Goal: Task Accomplishment & Management: Use online tool/utility

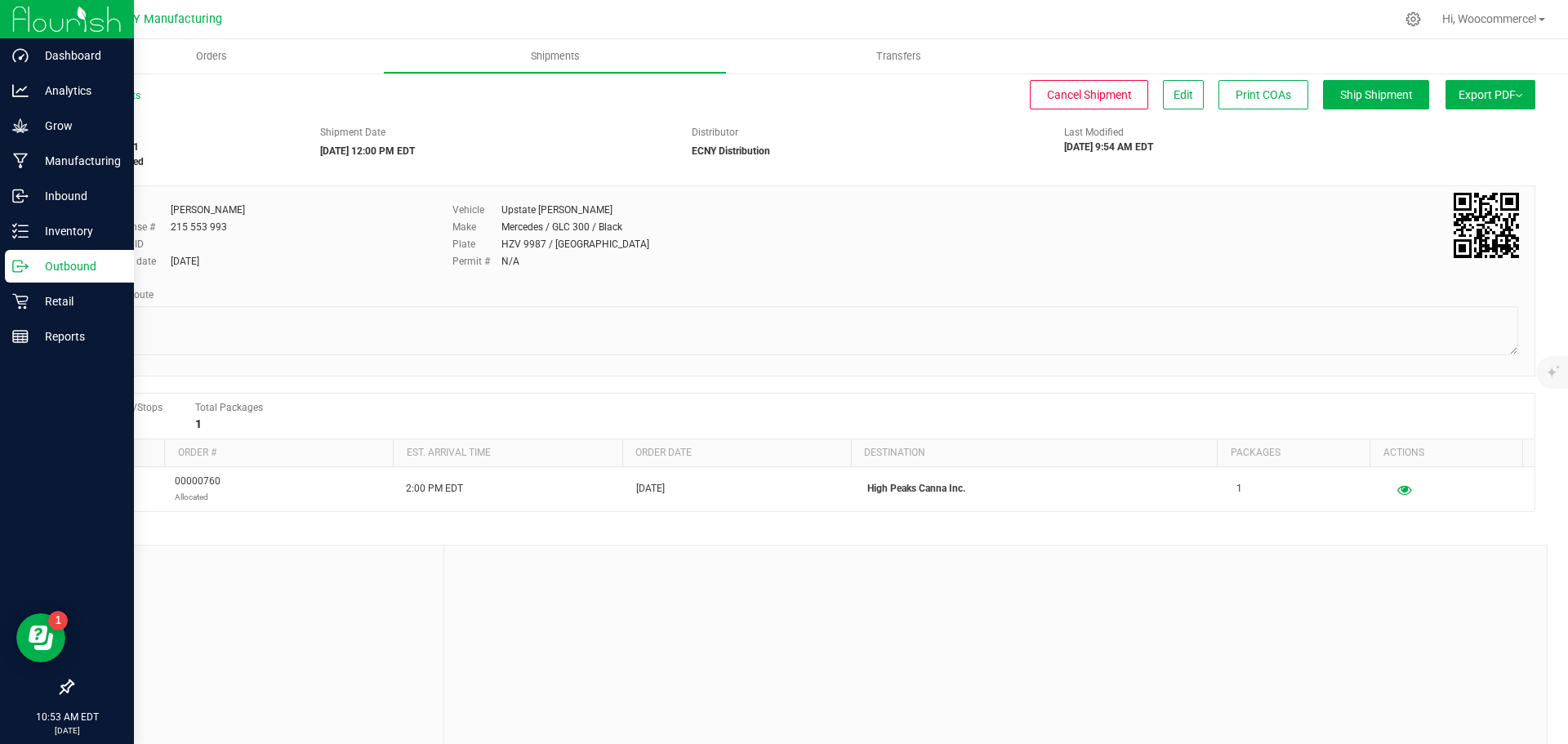
click at [18, 280] on div "Outbound" at bounding box center [69, 266] width 129 height 32
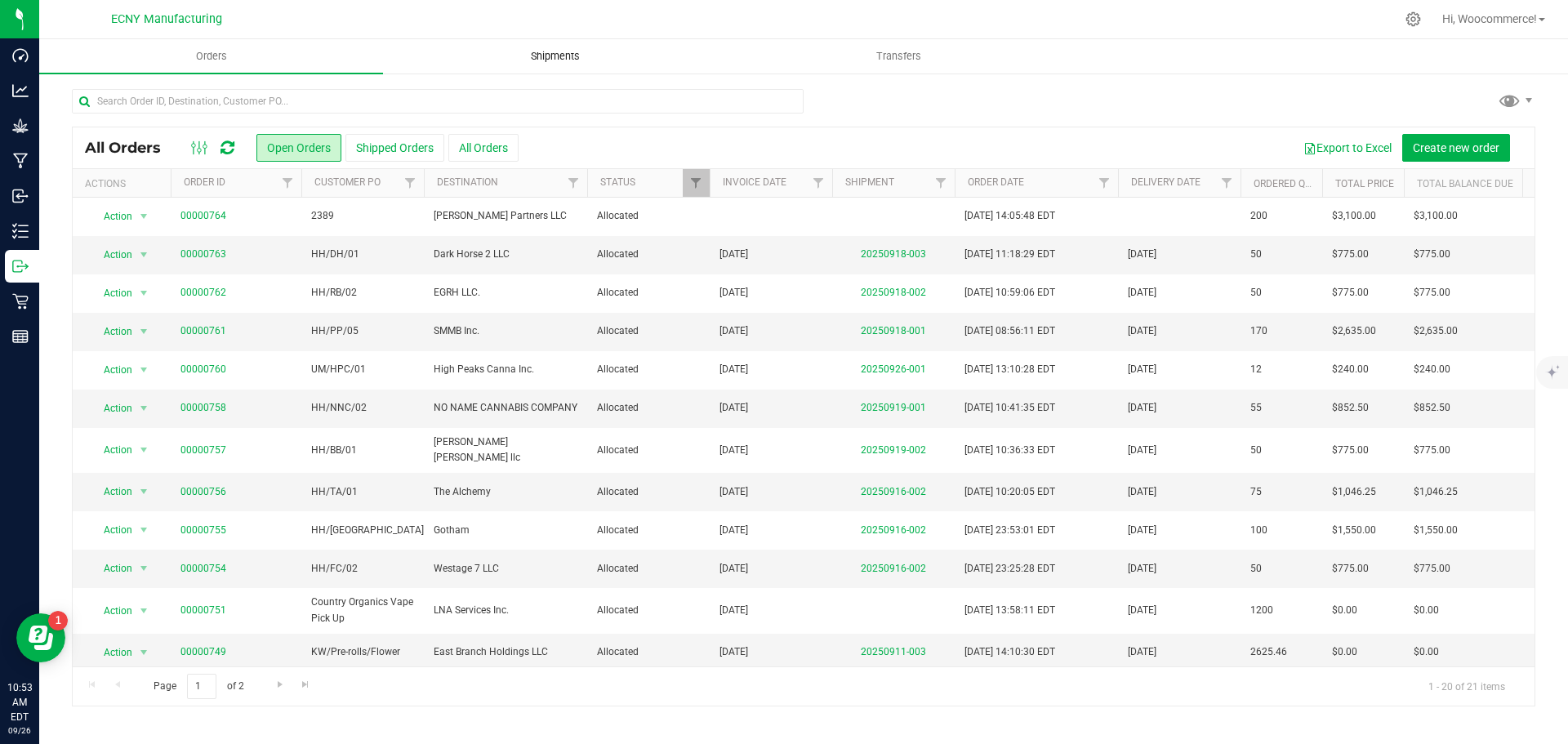
click at [530, 45] on uib-tab-heading "Shipments" at bounding box center [555, 57] width 343 height 32
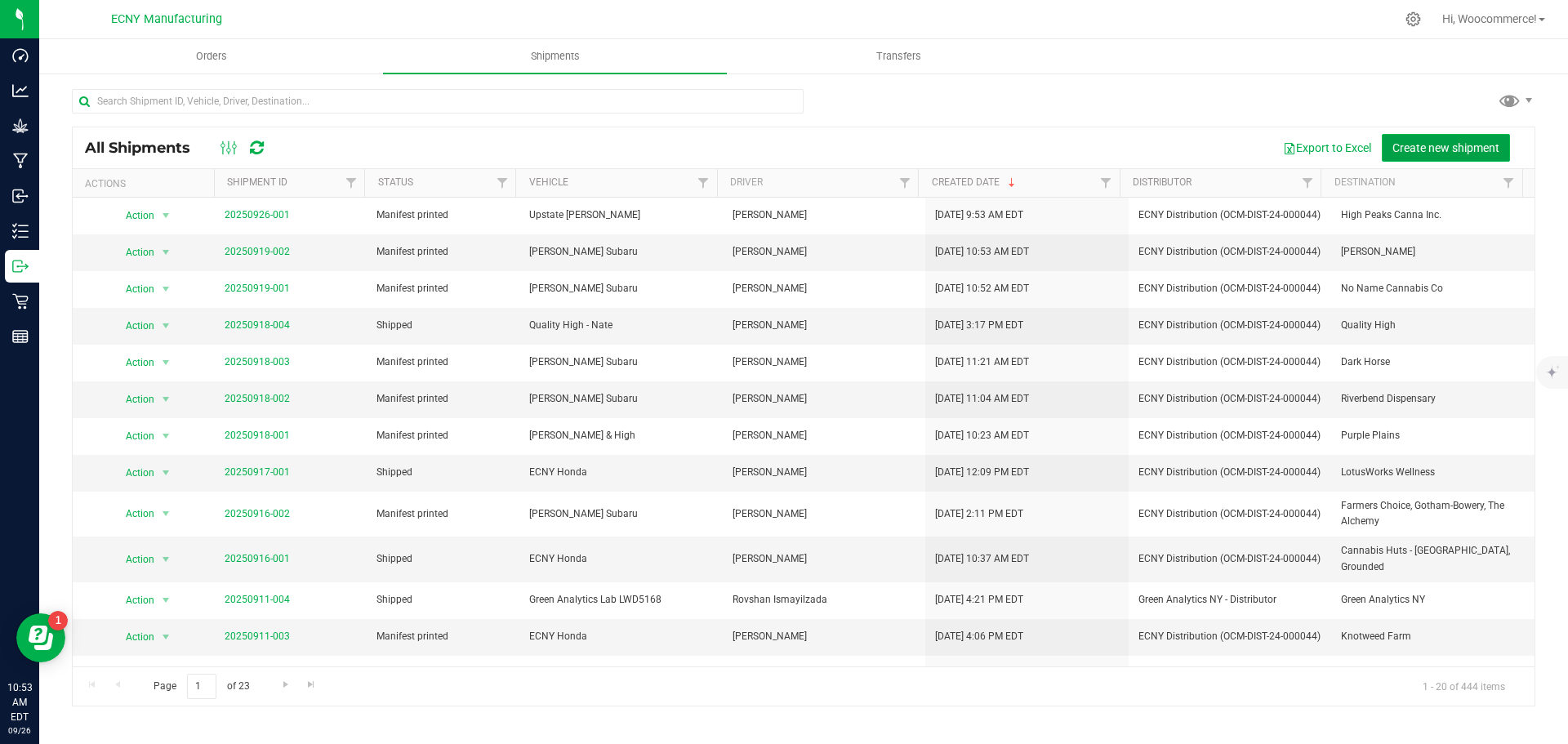
click at [1463, 156] on button "Create new shipment" at bounding box center [1446, 148] width 129 height 28
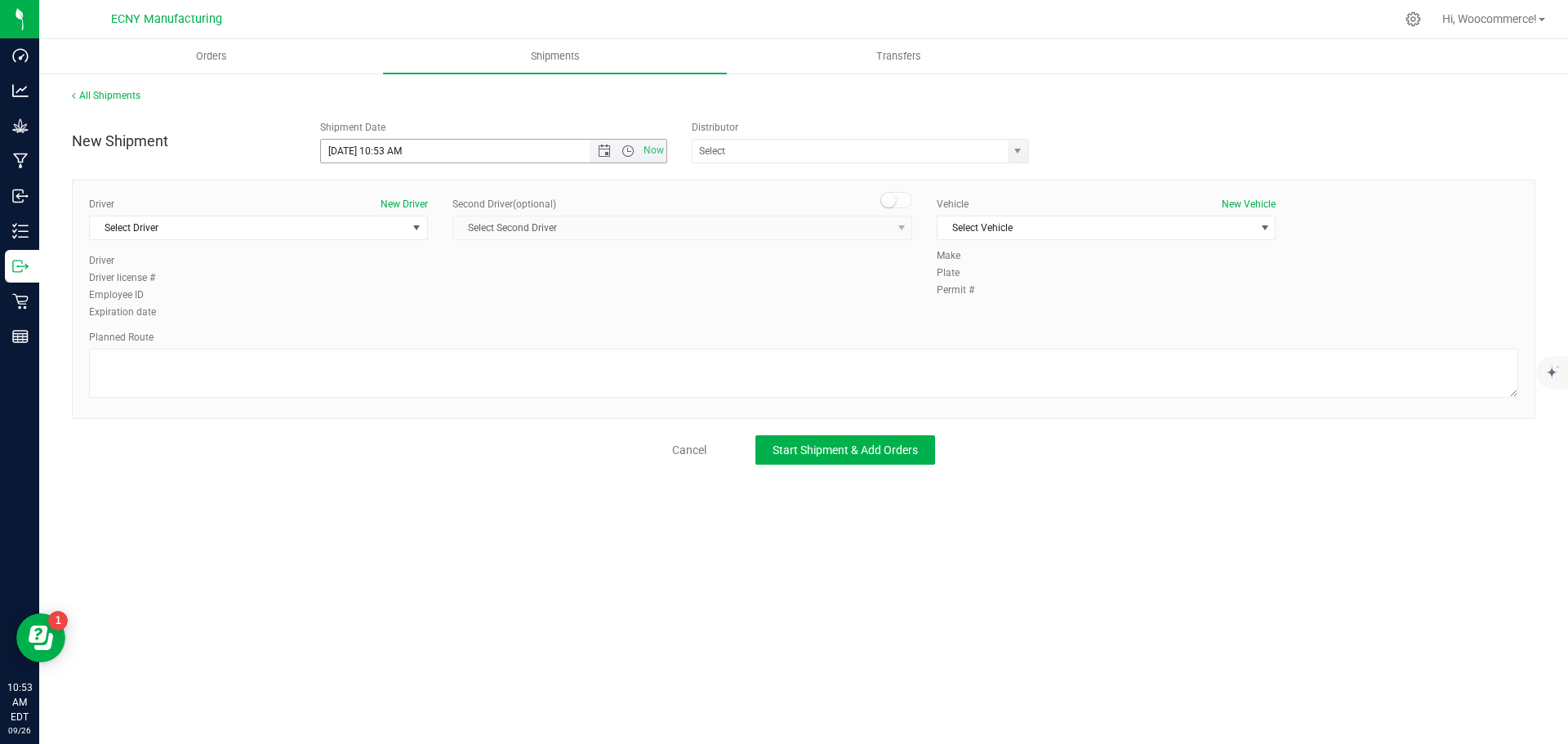
click at [391, 150] on input "[DATE] 10:53 AM" at bounding box center [469, 150] width 298 height 22
drag, startPoint x: 432, startPoint y: 151, endPoint x: 381, endPoint y: 150, distance: 51.0
click at [381, 150] on input "[DATE] 10:53 AM" at bounding box center [469, 150] width 298 height 22
type input "[DATE] 11:00 AM"
click at [812, 130] on div "Distributor" at bounding box center [865, 128] width 348 height 14
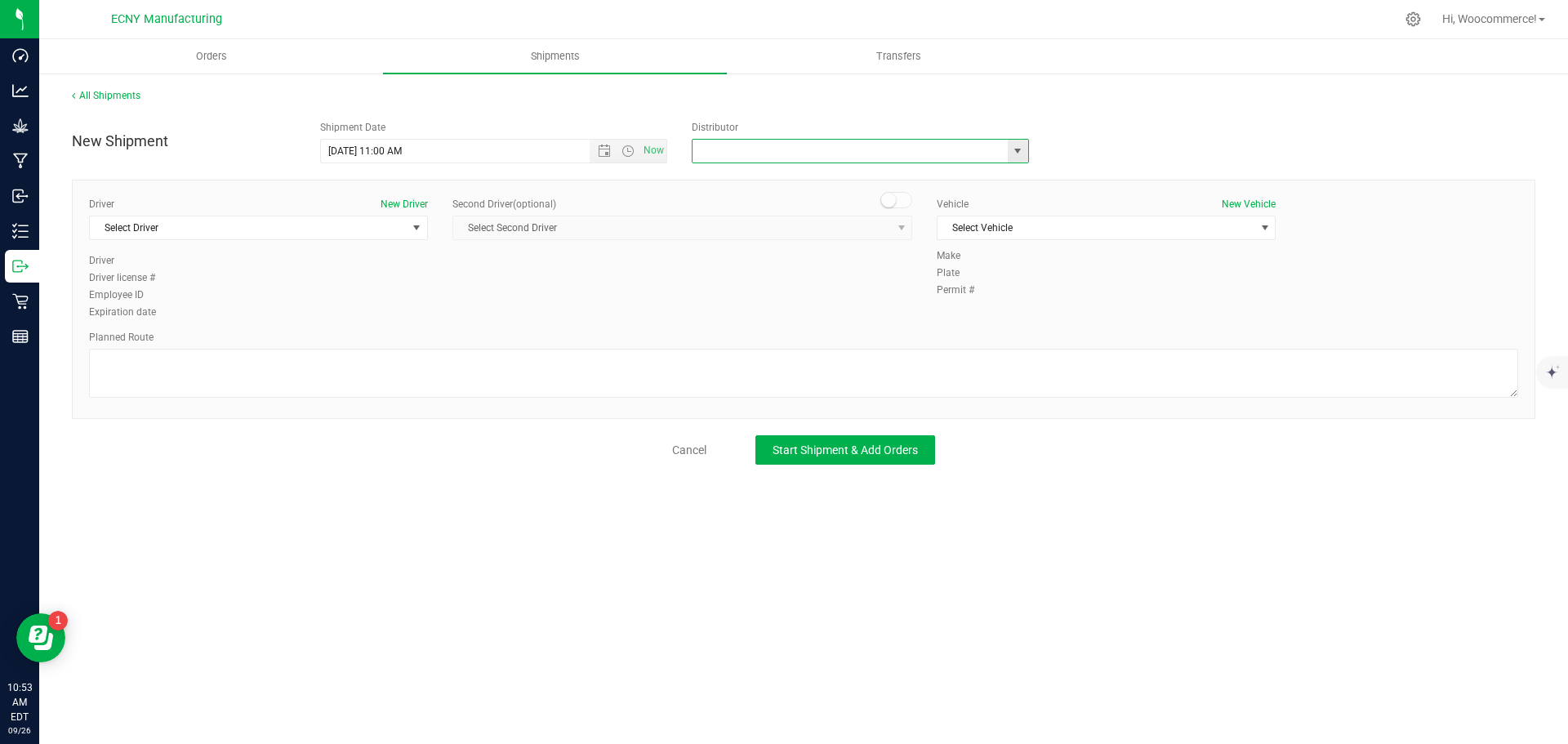
click at [798, 145] on input "text" at bounding box center [845, 150] width 306 height 22
click at [765, 177] on li "ECNY Distribution" at bounding box center [860, 178] width 335 height 24
type input "ECNY Distribution"
click at [369, 219] on span "Select Driver" at bounding box center [248, 228] width 316 height 22
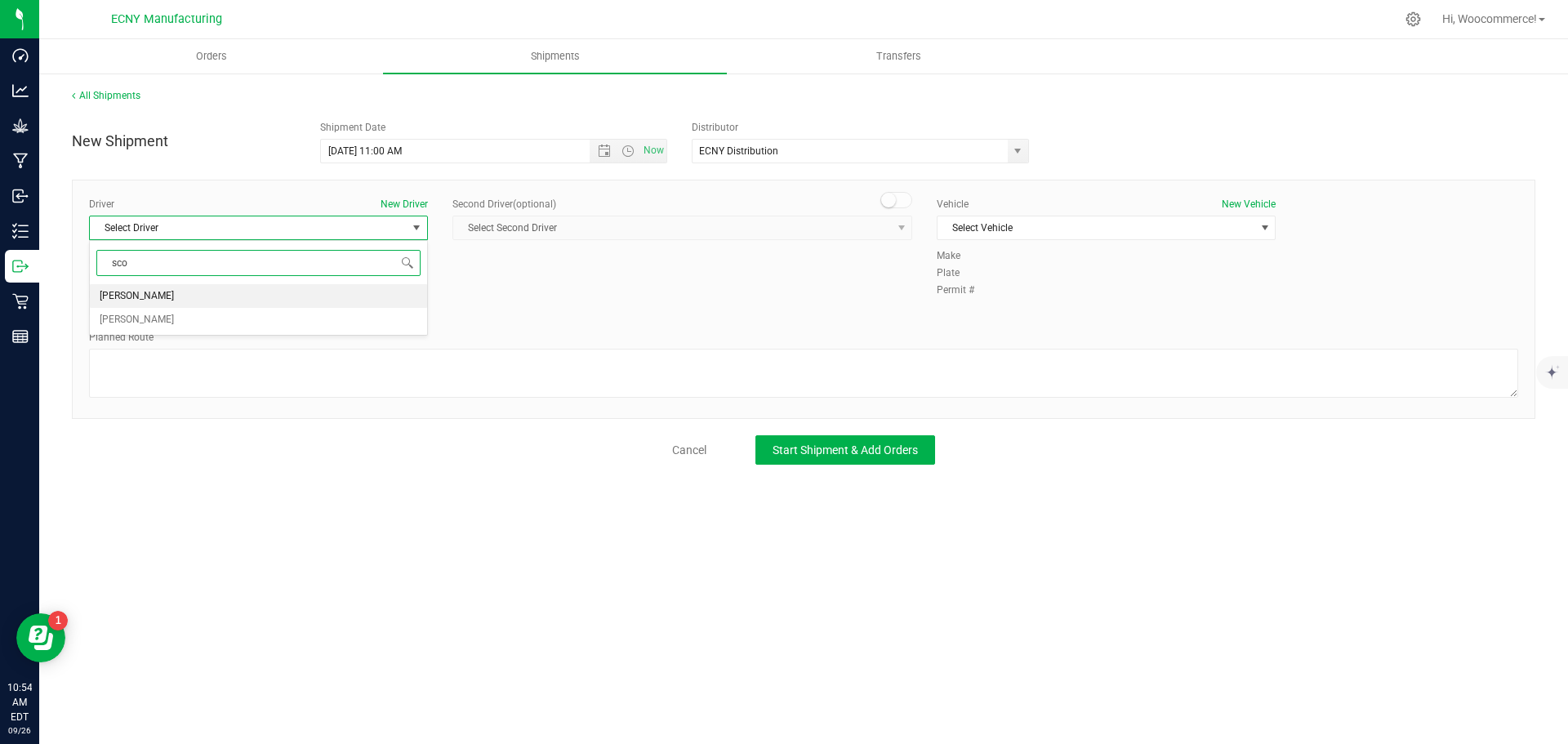
click at [172, 298] on li "[PERSON_NAME]" at bounding box center [258, 296] width 337 height 24
type input "sco"
click at [977, 219] on span "Select Vehicle" at bounding box center [1096, 228] width 316 height 22
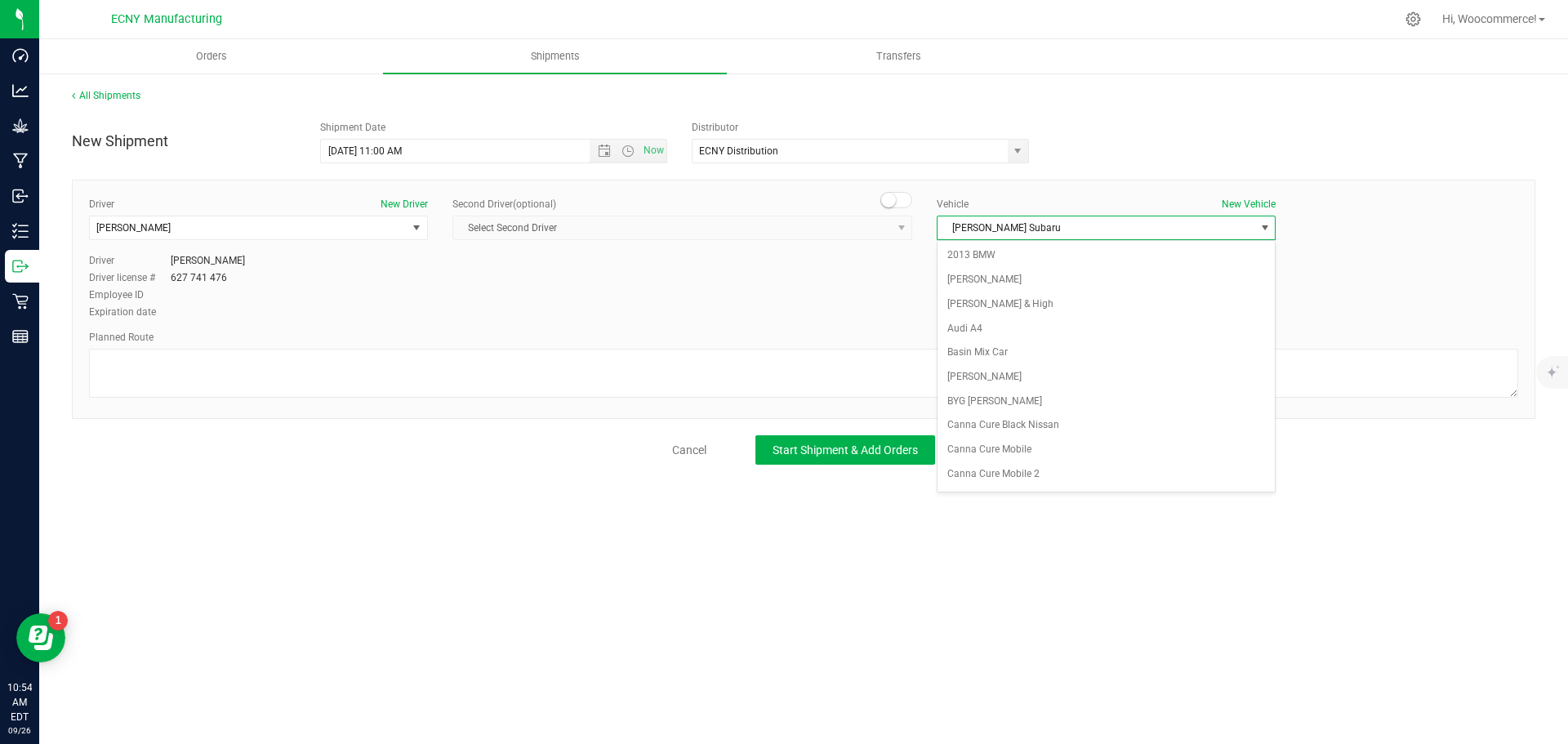
scroll to position [1236, 0]
click at [994, 491] on div "Select Vehicle 2013 BMW [PERSON_NAME] [PERSON_NAME] Hive & High Audi A4 Basin M…" at bounding box center [1106, 366] width 339 height 253
click at [994, 486] on li "[PERSON_NAME] Subaru" at bounding box center [1106, 477] width 337 height 24
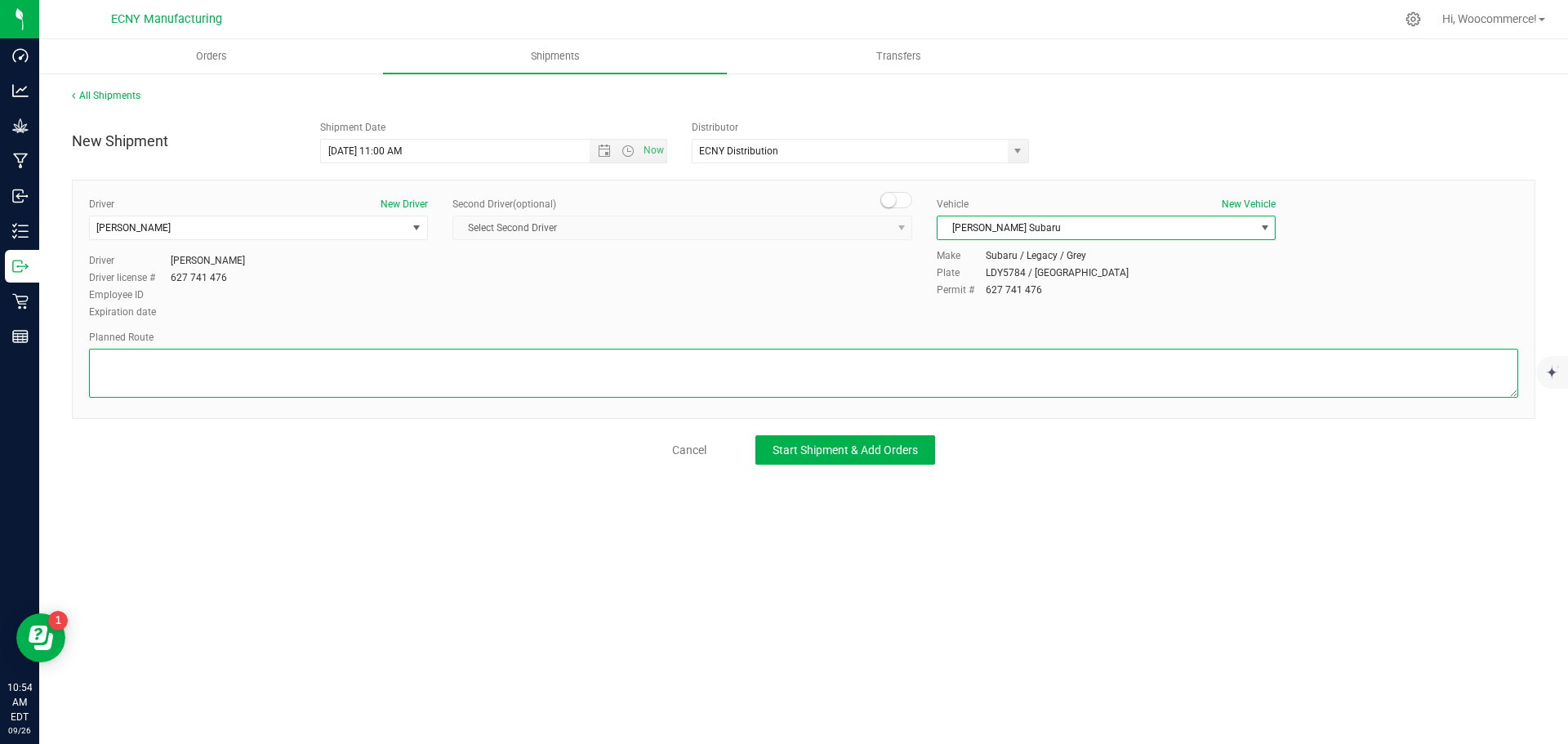
click at [931, 363] on textarea at bounding box center [804, 373] width 1430 height 49
type textarea "GPS"
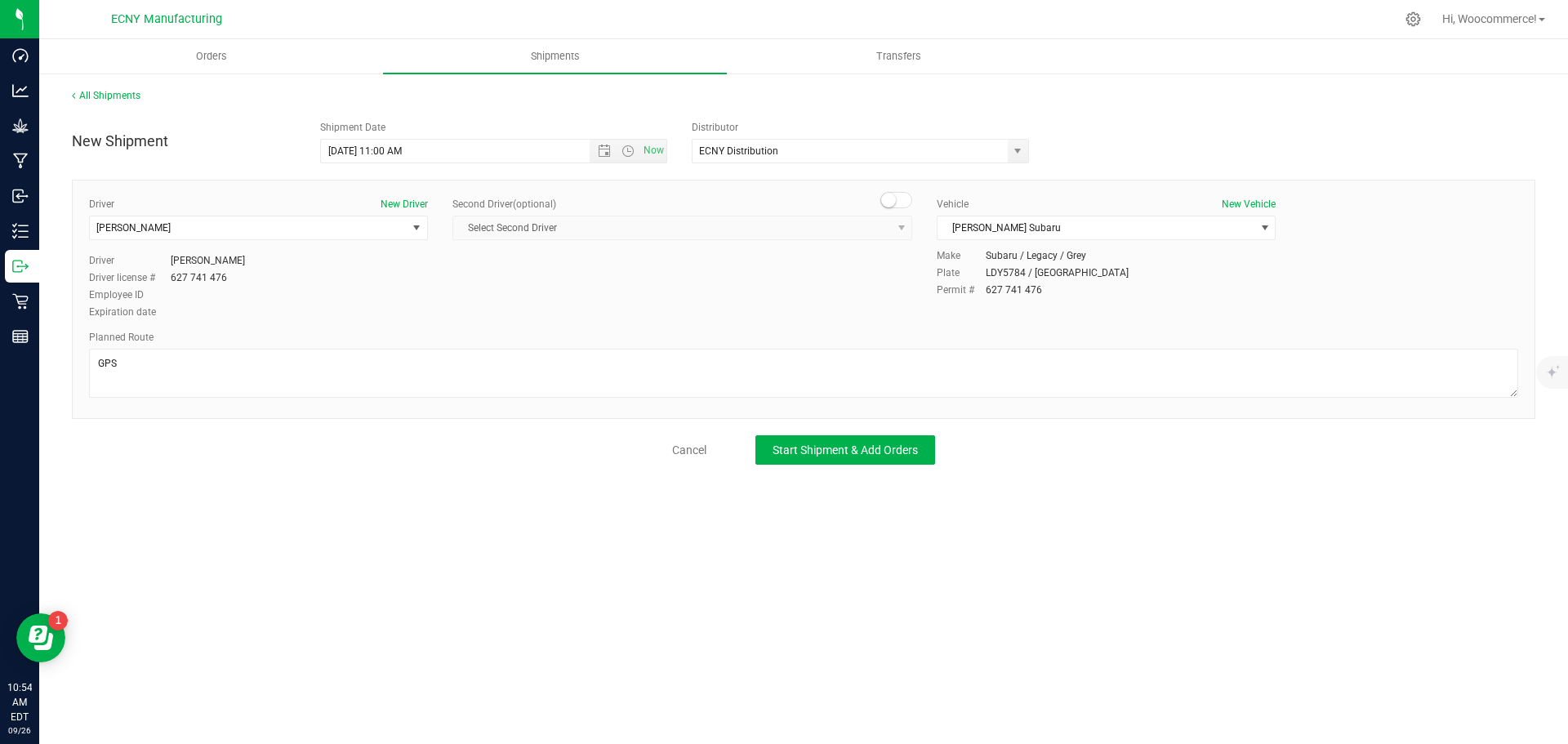
click at [851, 414] on div "Driver New Driver [PERSON_NAME] Select Driver [PERSON_NAME] [PERSON_NAME] Drive…" at bounding box center [804, 300] width 1464 height 239
click at [842, 428] on div "New Shipment Shipment Date [DATE] 11:00 AM Now Distributor ECNY Distribution AC…" at bounding box center [804, 288] width 1464 height 352
click at [826, 440] on button "Start Shipment & Add Orders" at bounding box center [845, 450] width 180 height 30
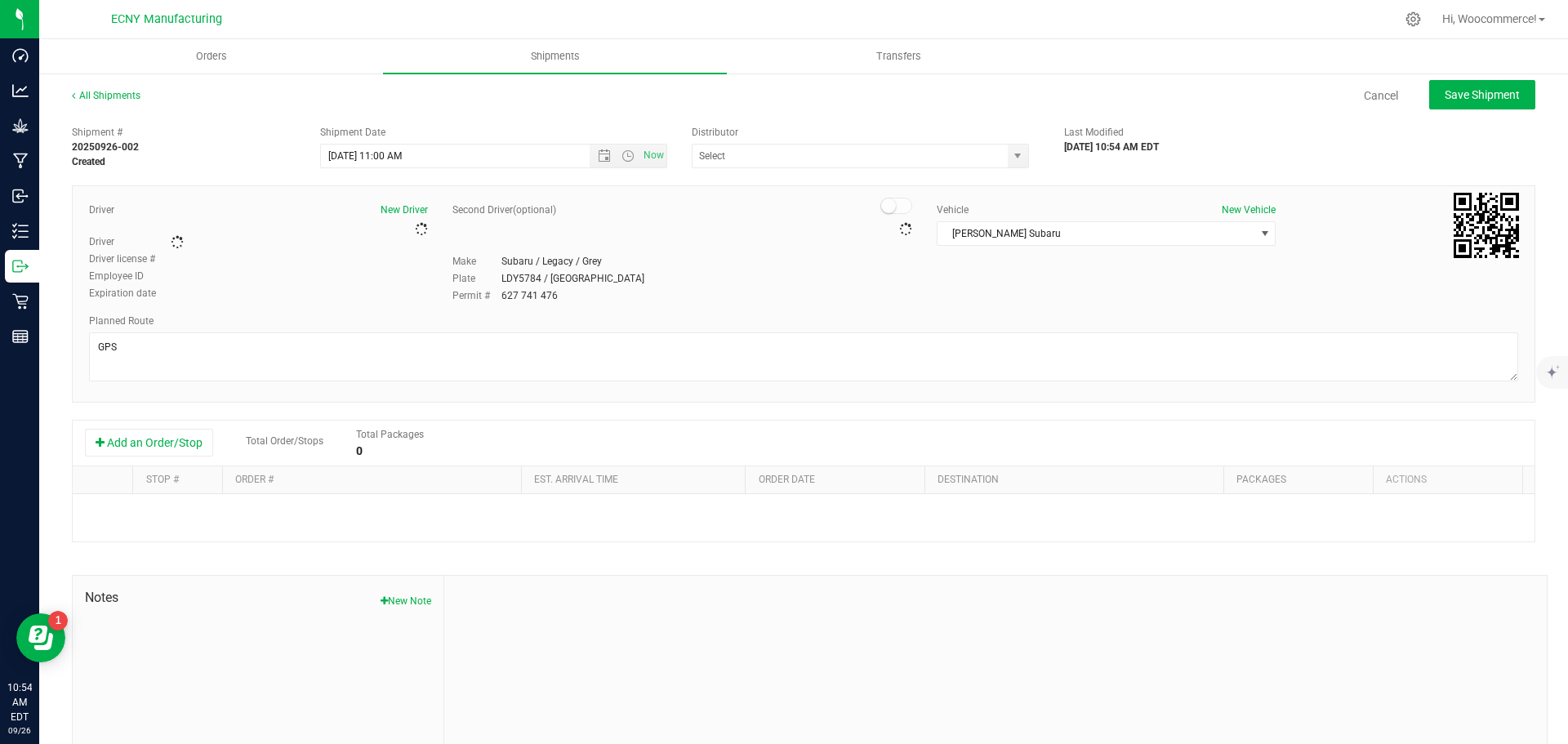
type input "ECNY Distribution"
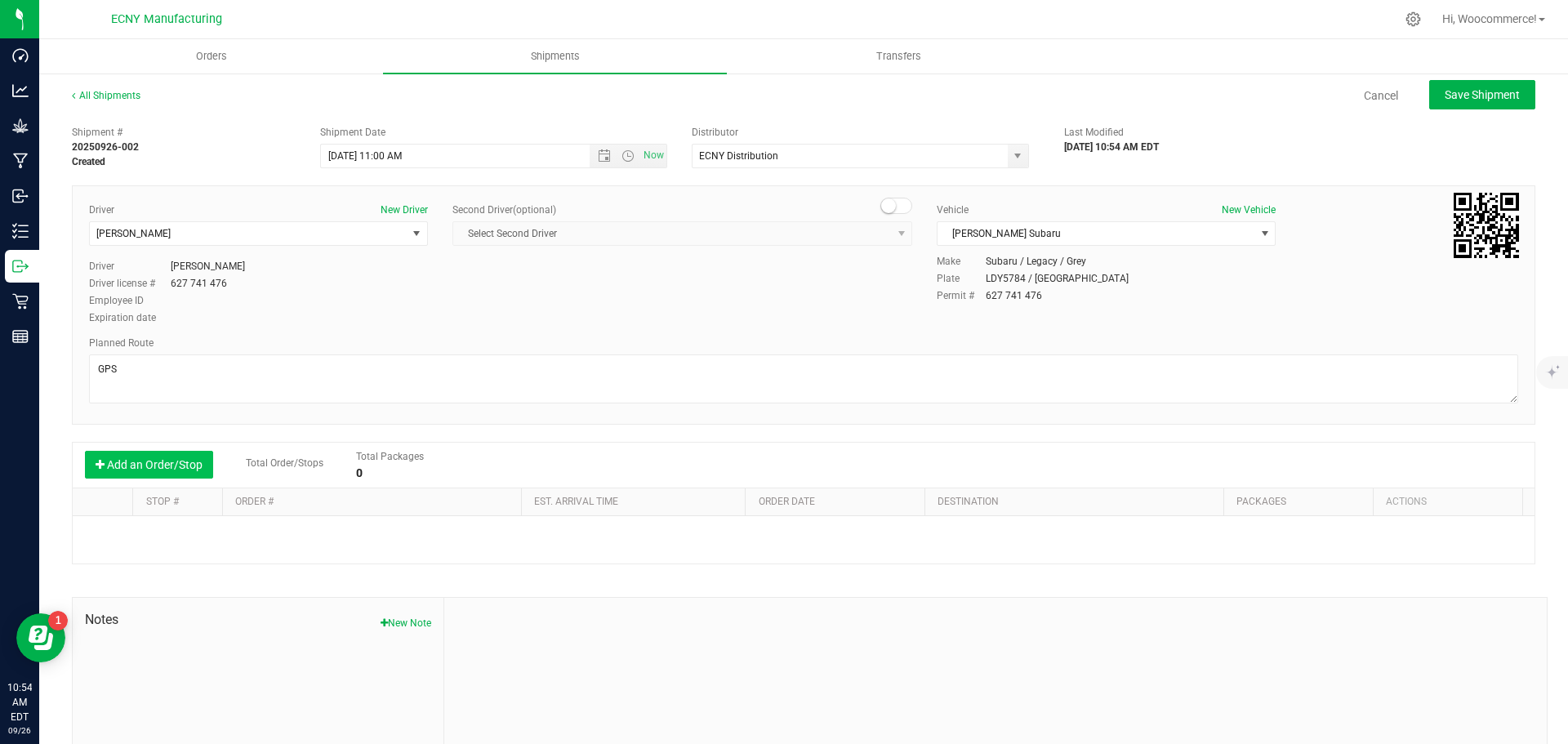
click at [121, 462] on button "Add an Order/Stop" at bounding box center [148, 464] width 129 height 28
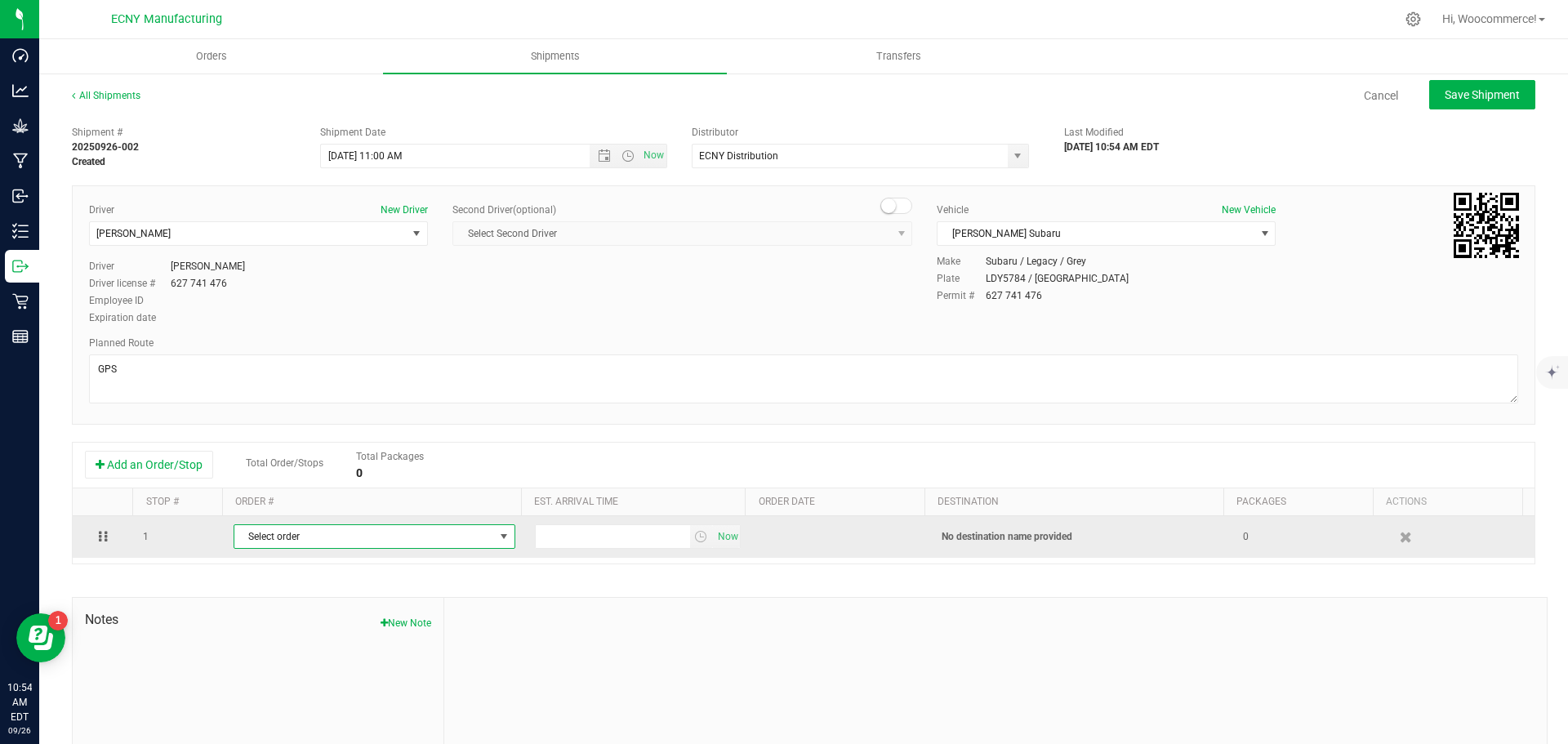
click at [372, 533] on span "Select order" at bounding box center [364, 536] width 260 height 22
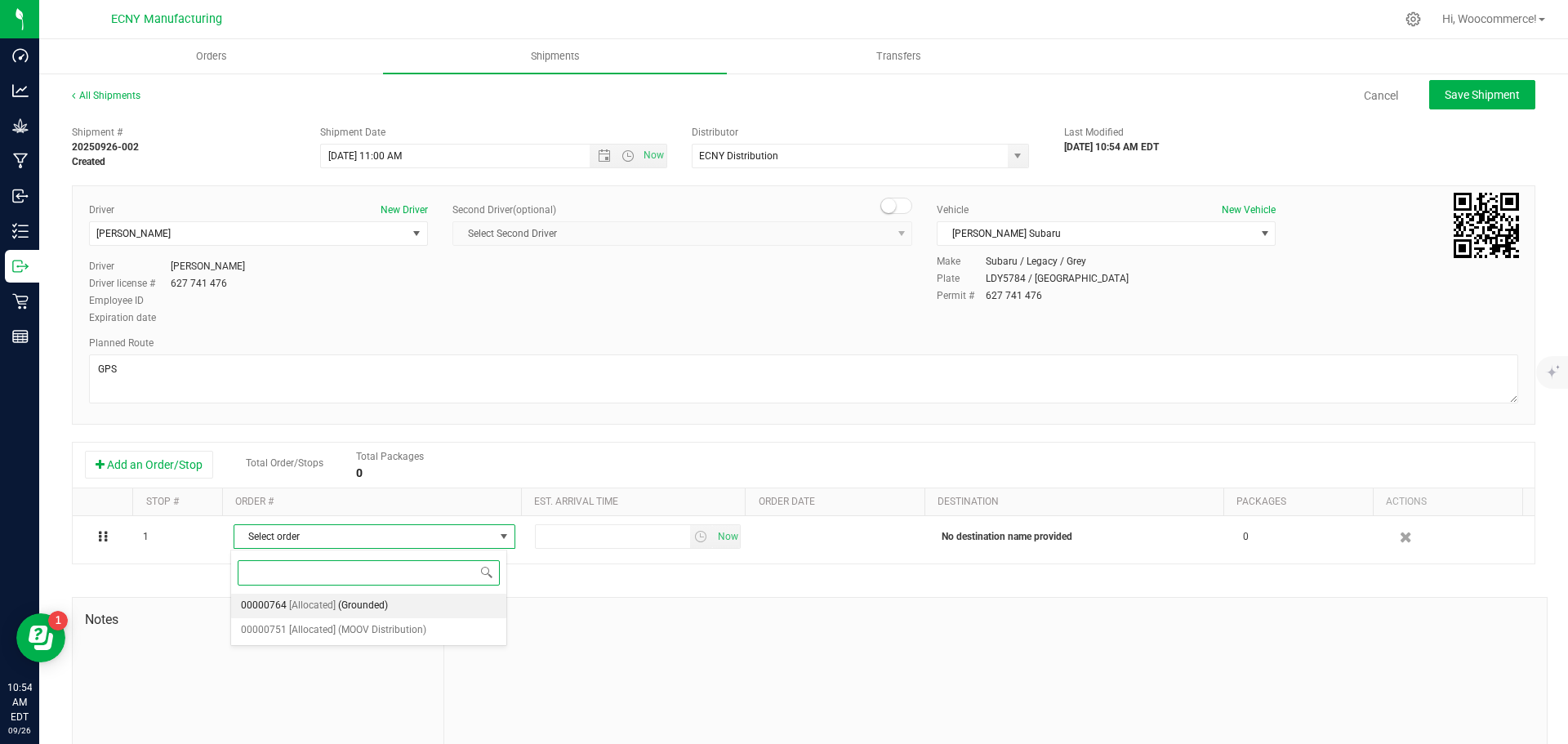
click at [386, 609] on span "(Grounded)" at bounding box center [362, 606] width 49 height 22
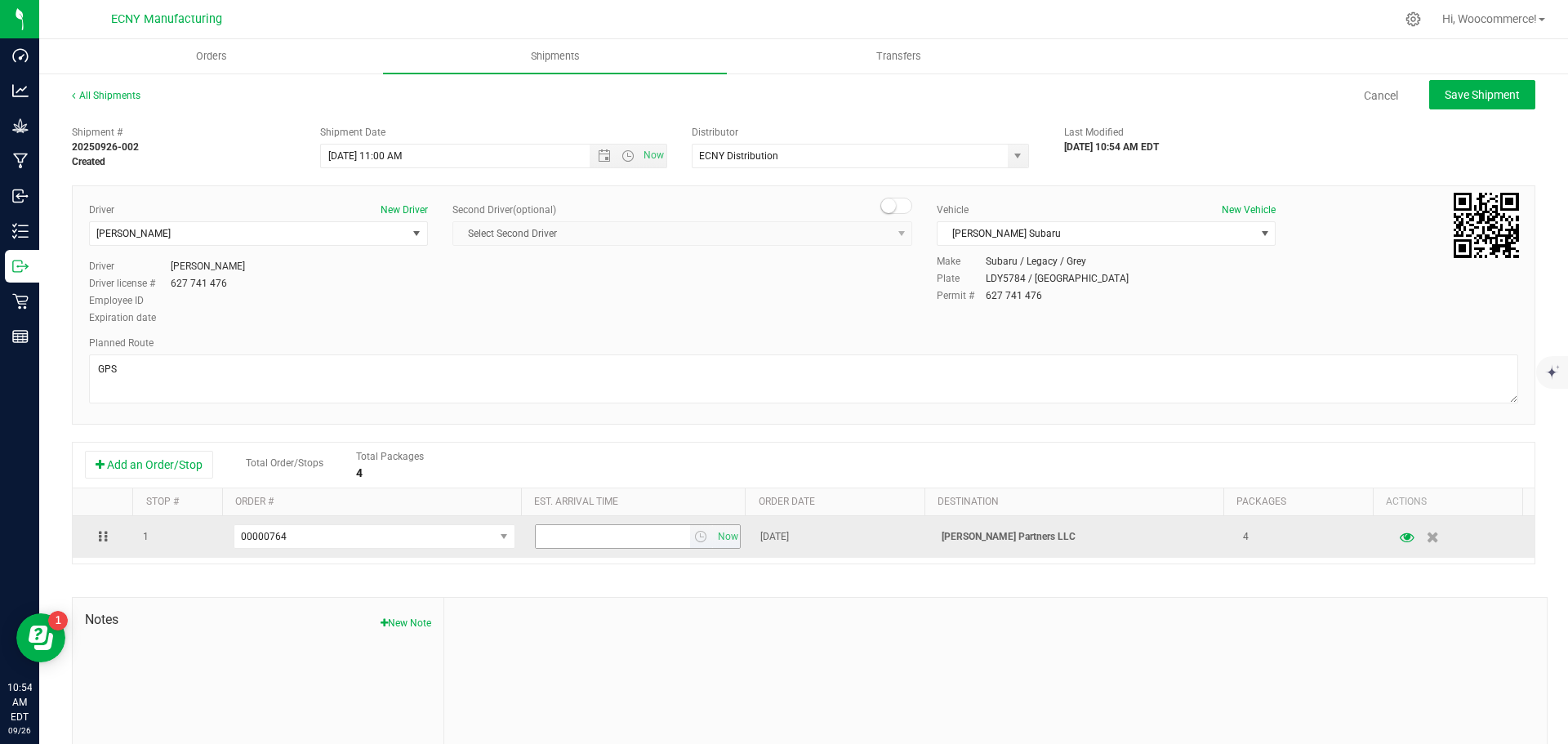
click at [555, 548] on input "text" at bounding box center [613, 536] width 155 height 22
type input "12:00 PM"
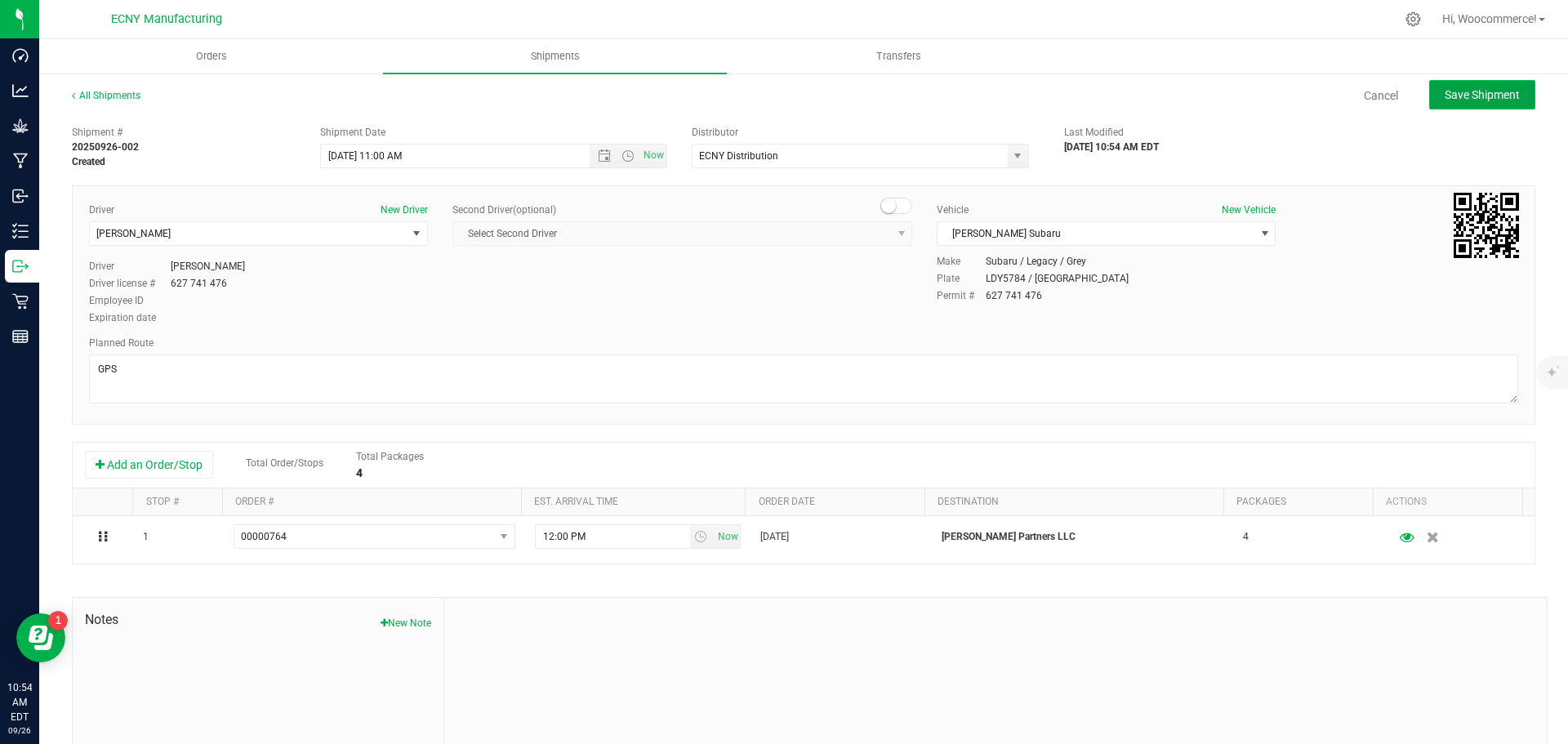
click at [1454, 106] on button "Save Shipment" at bounding box center [1483, 94] width 106 height 30
type input "[DATE] 3:00 PM"
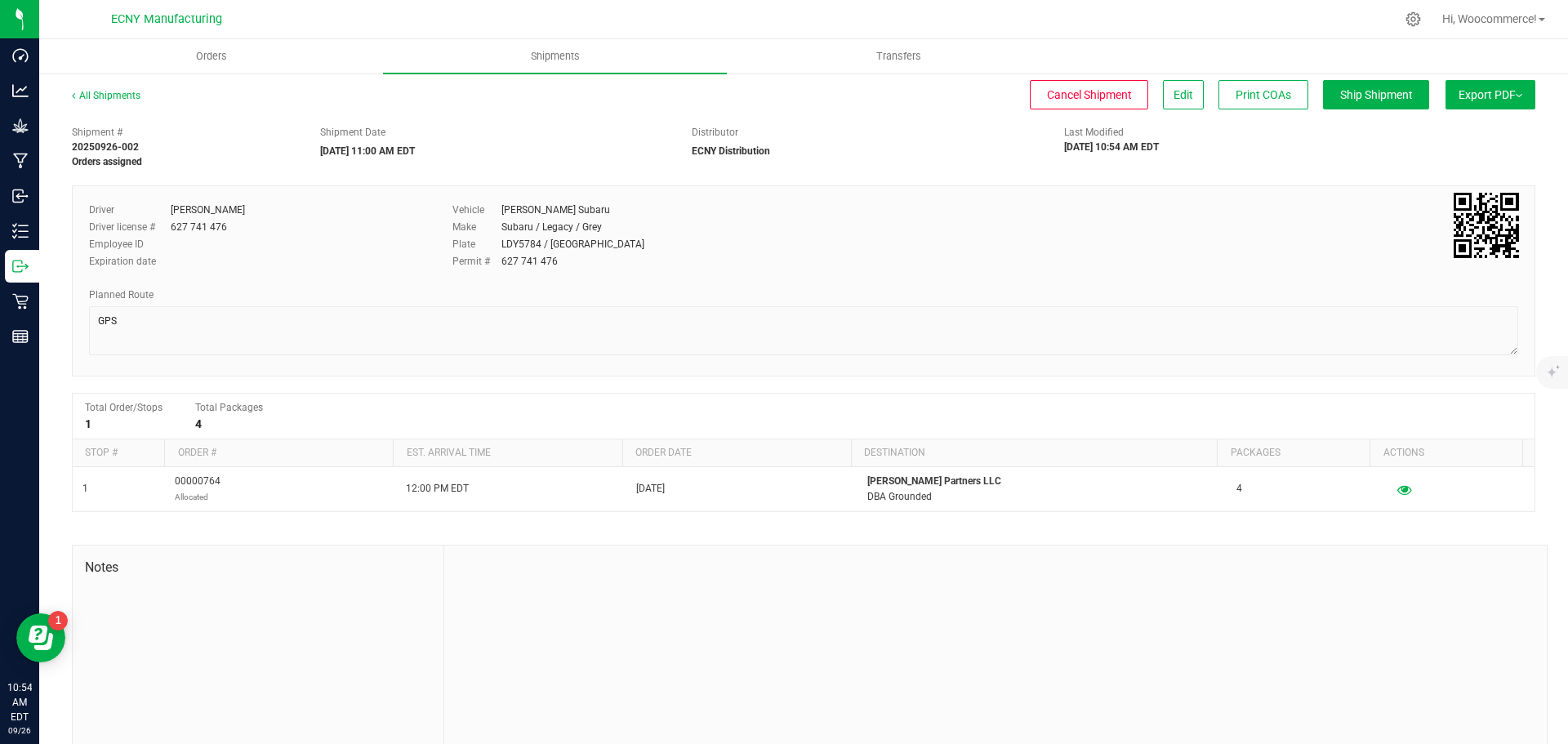
click at [1472, 99] on span "Export PDF" at bounding box center [1490, 94] width 64 height 13
click at [1439, 157] on span "Manifest by Lot" at bounding box center [1448, 155] width 67 height 12
